Goal: Find specific page/section: Find specific page/section

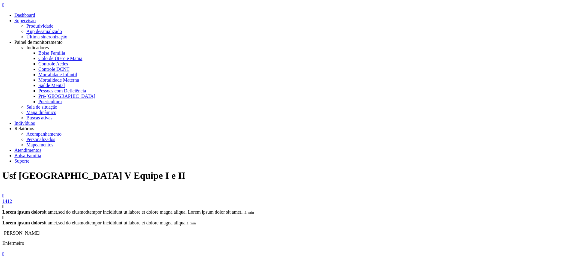
drag, startPoint x: 549, startPoint y: 8, endPoint x: 548, endPoint y: 13, distance: 4.5
click at [4, 251] on icon "" at bounding box center [3, 253] width 2 height 5
